Goal: Task Accomplishment & Management: Complete application form

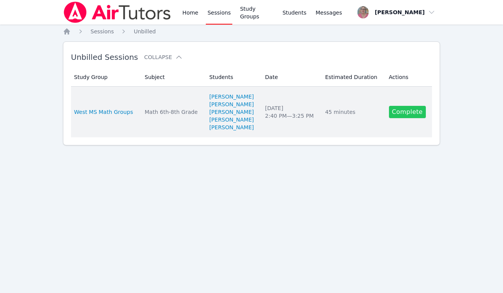
click at [412, 115] on link "Complete" at bounding box center [407, 112] width 37 height 12
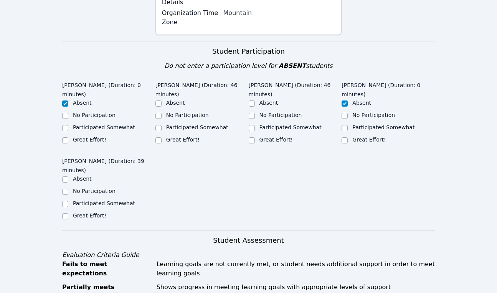
scroll to position [438, 0]
click at [187, 137] on label "Great Effort!" at bounding box center [182, 140] width 33 height 6
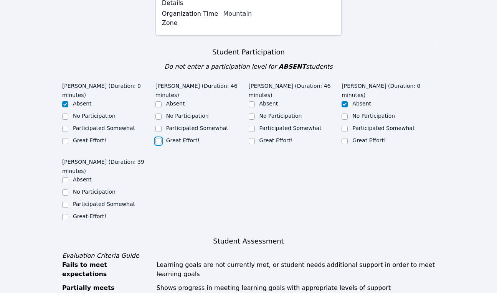
click at [162, 138] on input "Great Effort!" at bounding box center [158, 141] width 6 height 6
checkbox input "true"
click at [279, 137] on label "Great Effort!" at bounding box center [276, 140] width 33 height 6
click at [255, 138] on input "Great Effort!" at bounding box center [252, 141] width 6 height 6
checkbox input "true"
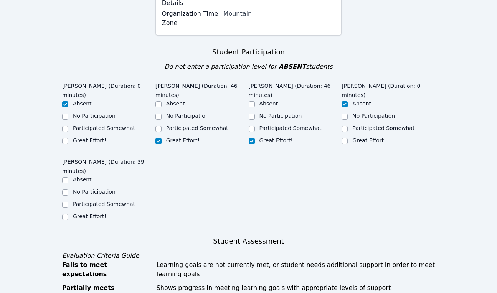
click at [96, 213] on label "Great Effort!" at bounding box center [89, 216] width 33 height 6
click at [68, 214] on input "Great Effort!" at bounding box center [65, 217] width 6 height 6
checkbox input "true"
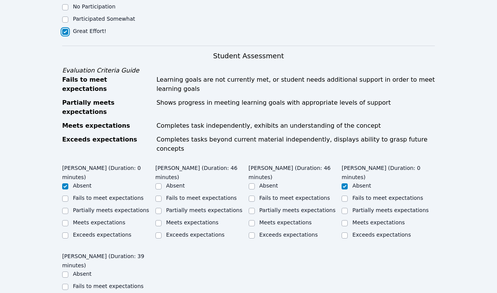
scroll to position [646, 0]
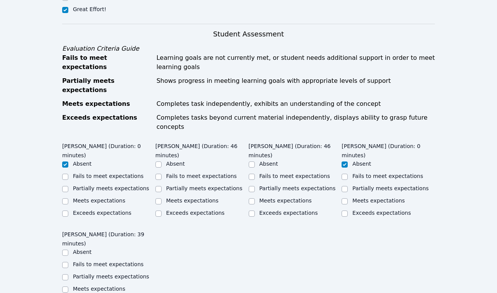
click at [200, 198] on label "Meets expectations" at bounding box center [192, 201] width 53 height 6
click at [162, 198] on input "Meets expectations" at bounding box center [158, 201] width 6 height 6
checkbox input "true"
click at [279, 198] on label "Meets expectations" at bounding box center [286, 201] width 53 height 6
click at [255, 198] on input "Meets expectations" at bounding box center [252, 201] width 6 height 6
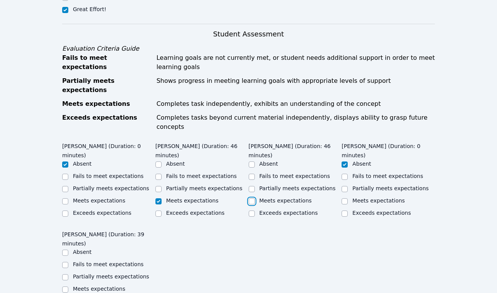
checkbox input "true"
click at [108, 286] on label "Meets expectations" at bounding box center [99, 289] width 53 height 6
click at [68, 287] on input "Meets expectations" at bounding box center [65, 290] width 6 height 6
checkbox input "true"
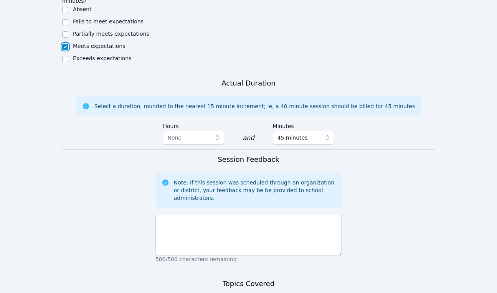
scroll to position [891, 0]
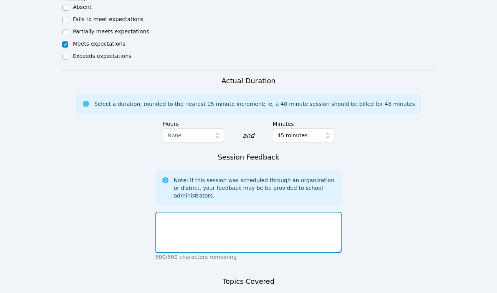
click at [255, 212] on textarea at bounding box center [248, 232] width 187 height 41
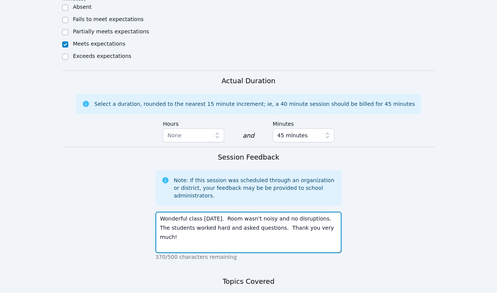
type textarea "Wonderful class [DATE]. Room wasn't noisy and no disruptions. The students work…"
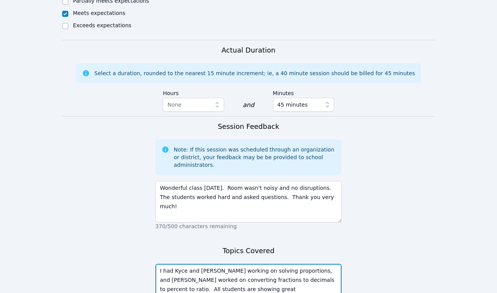
scroll to position [941, 0]
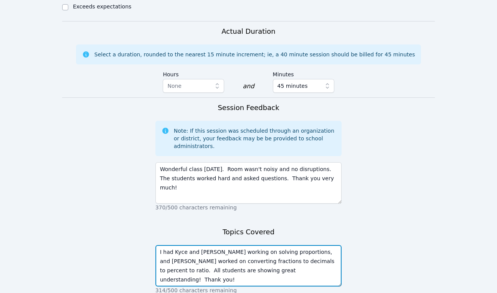
type textarea "I had Kyce and [PERSON_NAME] working on solving proportions, and [PERSON_NAME] …"
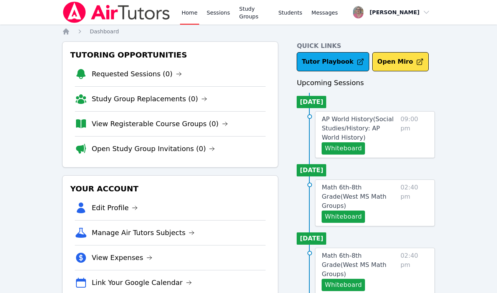
click at [347, 211] on button "Whiteboard" at bounding box center [343, 217] width 43 height 12
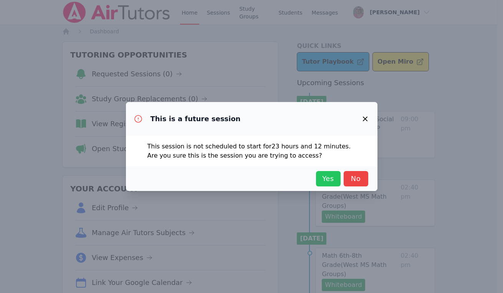
click at [323, 183] on span "Yes" at bounding box center [328, 179] width 17 height 11
